Goal: Task Accomplishment & Management: Manage account settings

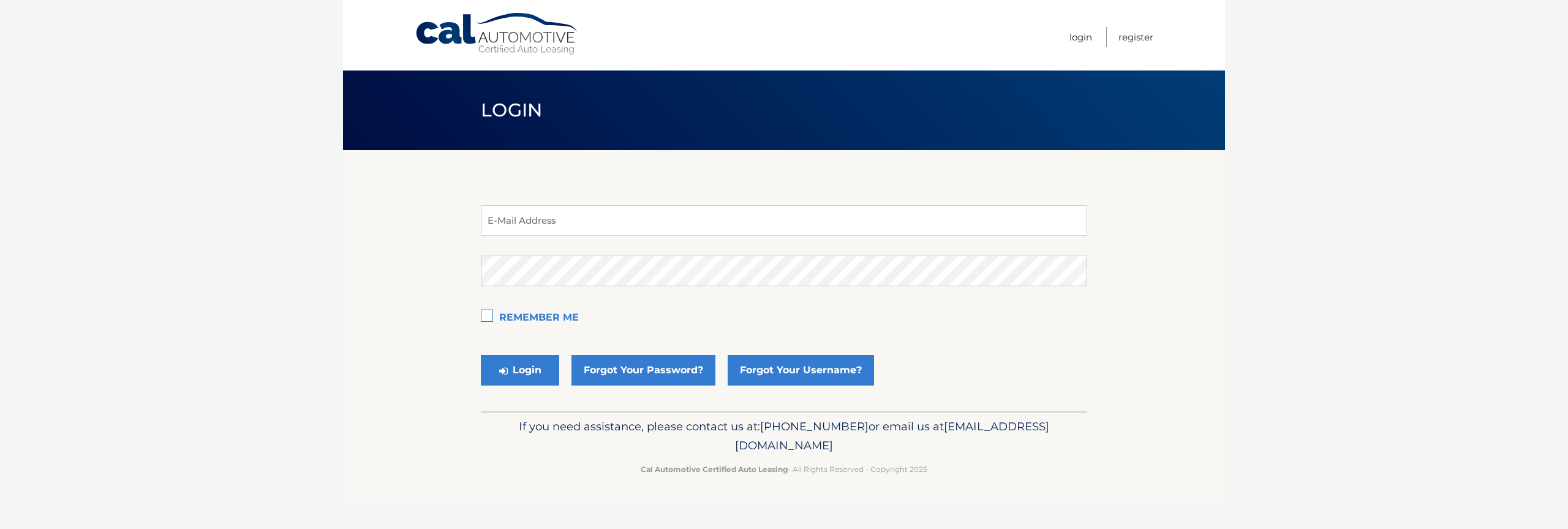
click at [559, 196] on div "E-Mail Address Password Remember Me Login Forgot Your Password? Forgot Your Use…" at bounding box center [784, 280] width 606 height 261
click at [552, 222] on input "email" at bounding box center [784, 220] width 606 height 30
click at [0, 528] on com-1password-button at bounding box center [0, 529] width 0 height 0
drag, startPoint x: 1267, startPoint y: 320, endPoint x: 927, endPoint y: 213, distance: 356.4
click at [1221, 301] on body "Cal Automotive Menu Login Register Login" at bounding box center [784, 264] width 1568 height 529
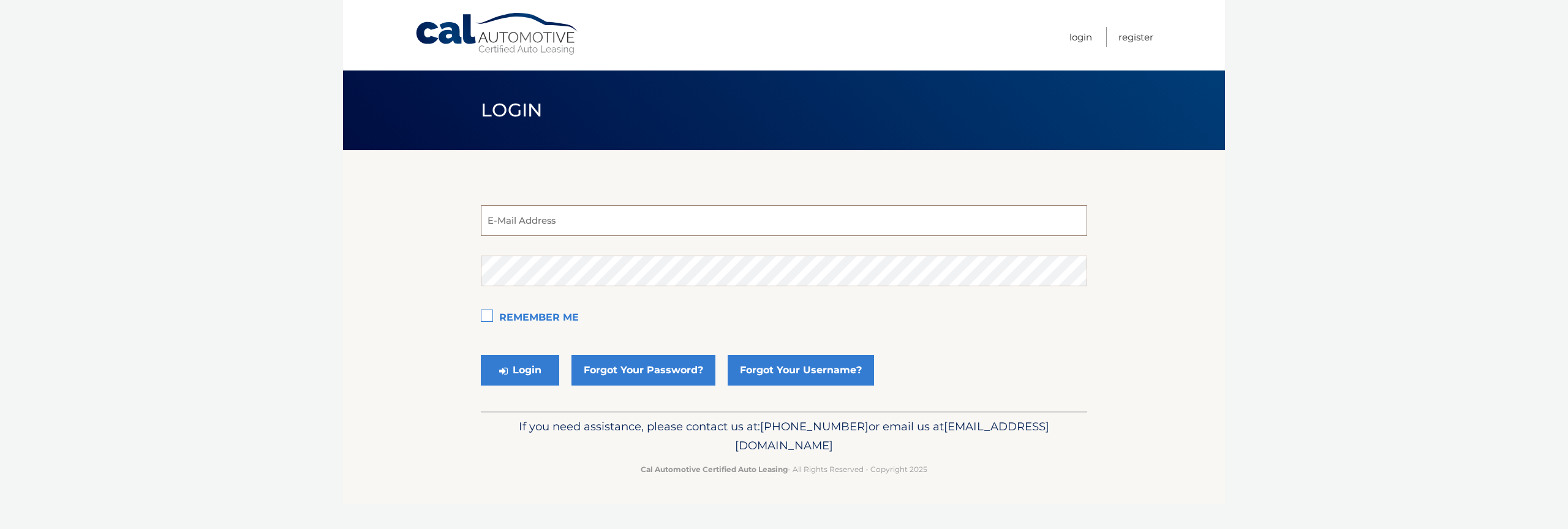
click at [927, 213] on input "email" at bounding box center [784, 220] width 606 height 30
click at [0, 528] on com-1password-button at bounding box center [0, 529] width 0 height 0
type input "[EMAIL_ADDRESS][DOMAIN_NAME]"
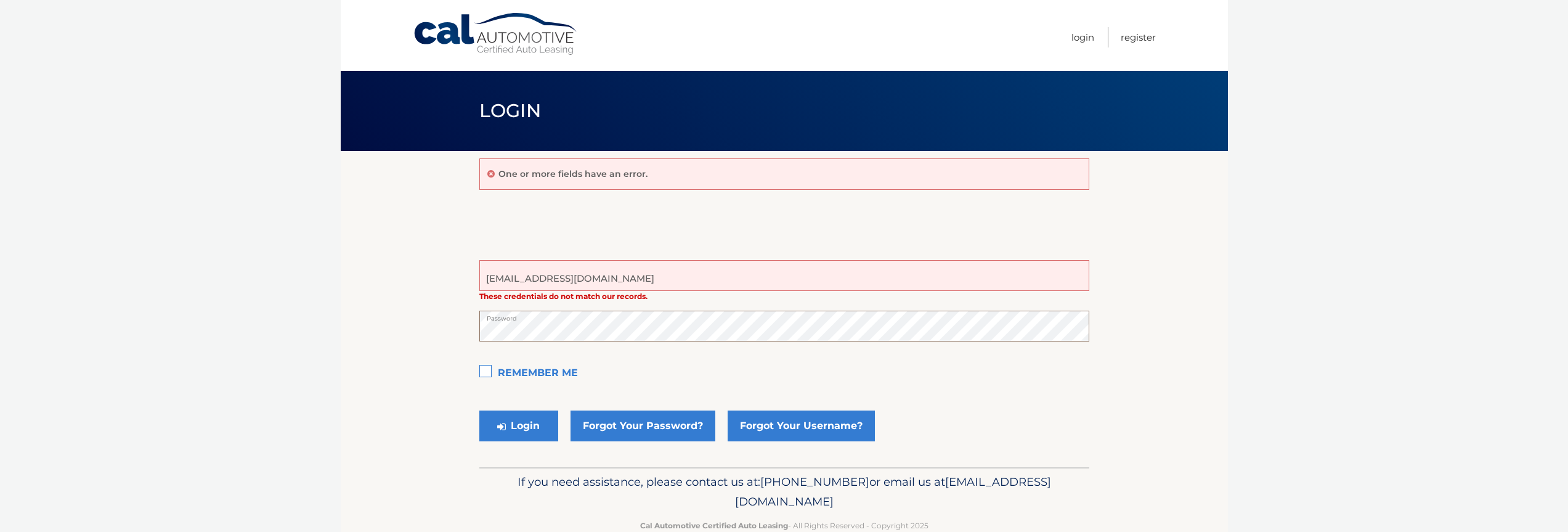
click at [480, 410] on button "Login" at bounding box center [519, 425] width 79 height 31
